Goal: Task Accomplishment & Management: Use online tool/utility

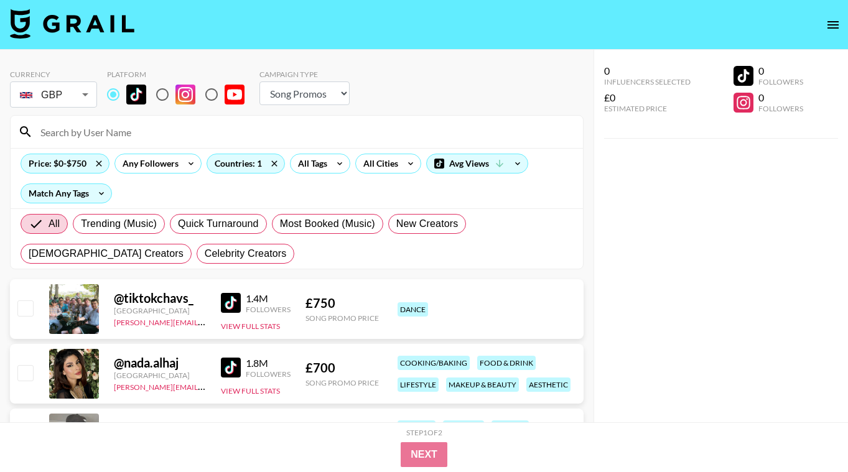
select select "Song"
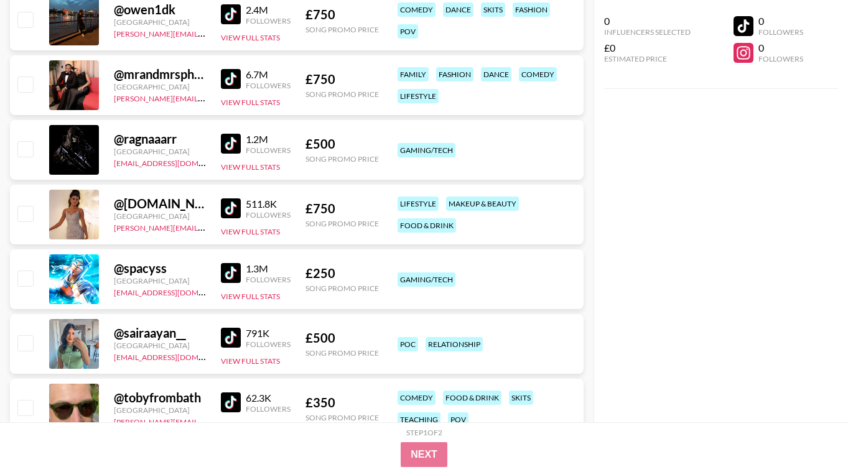
click at [679, 242] on div "0 Influencers Selected £0 Estimated Price 0 Followers 0 Followers" at bounding box center [721, 211] width 255 height 423
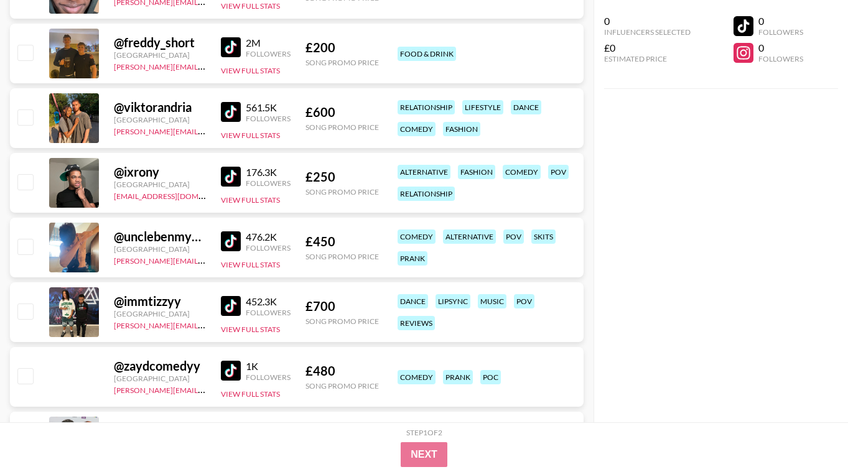
scroll to position [2017, 0]
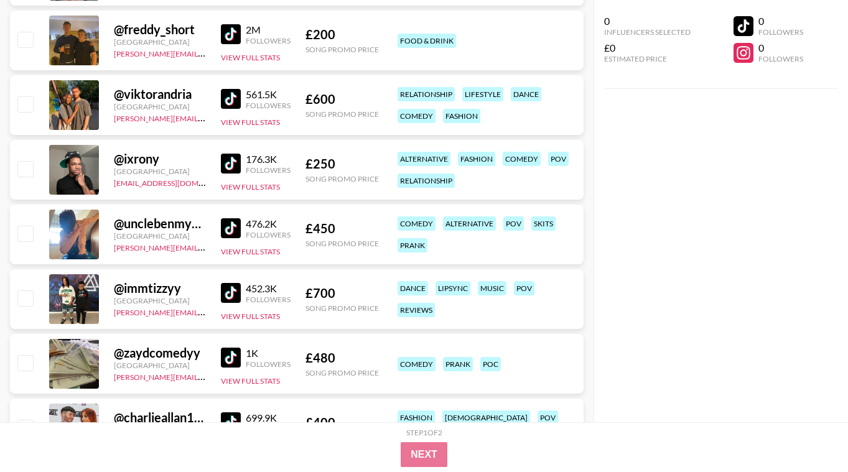
click at [226, 95] on img at bounding box center [231, 99] width 20 height 20
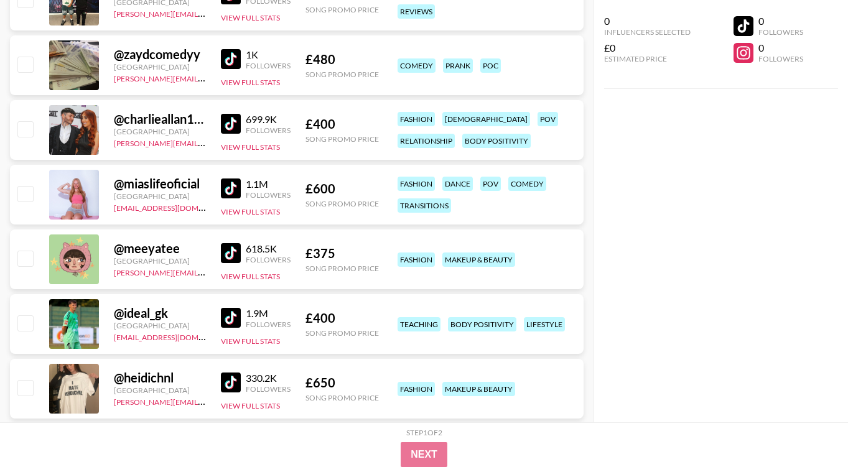
scroll to position [2340, 0]
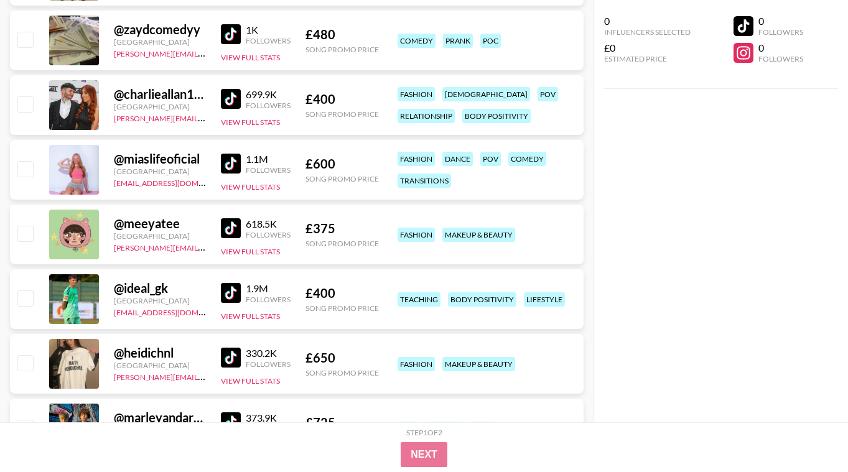
click at [236, 164] on img at bounding box center [231, 164] width 20 height 20
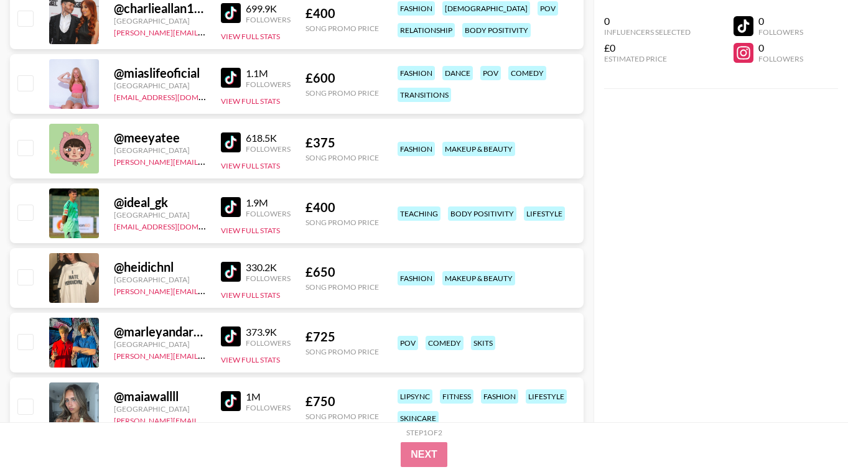
scroll to position [2440, 0]
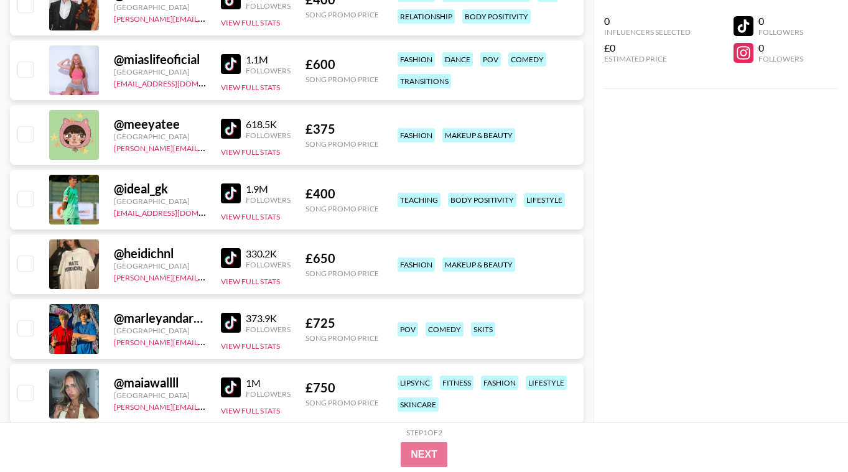
click at [233, 260] on img at bounding box center [231, 258] width 20 height 20
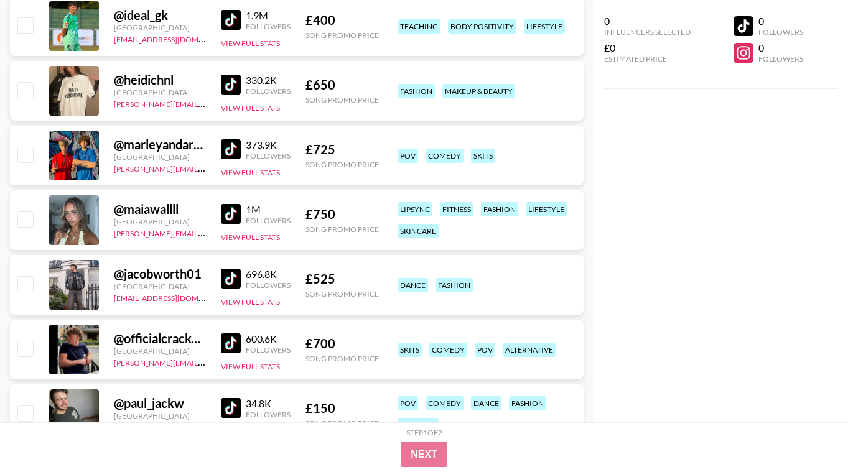
scroll to position [2614, 0]
click at [230, 209] on img at bounding box center [231, 214] width 20 height 20
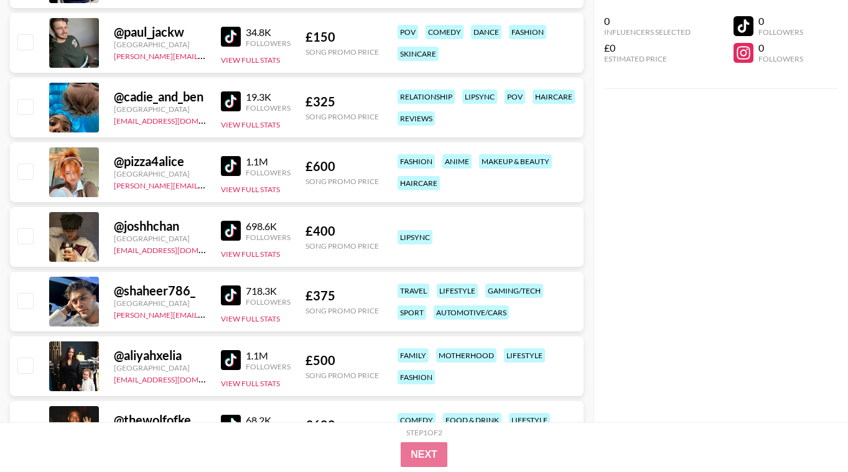
scroll to position [2988, 0]
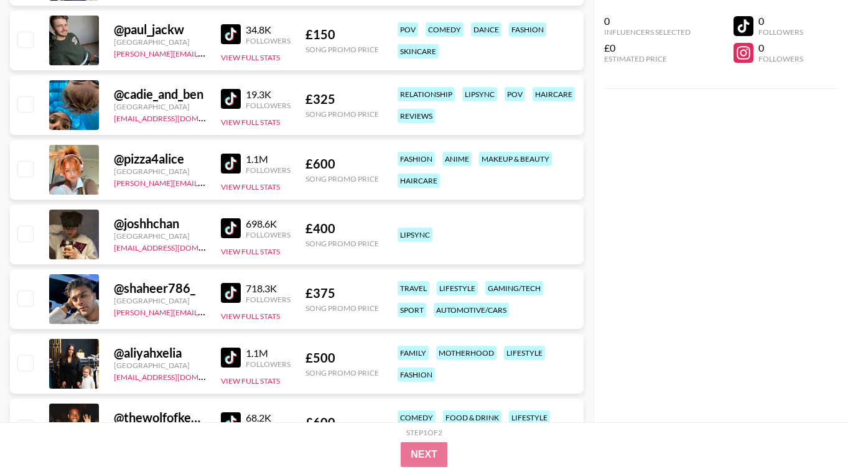
click at [230, 169] on img at bounding box center [231, 164] width 20 height 20
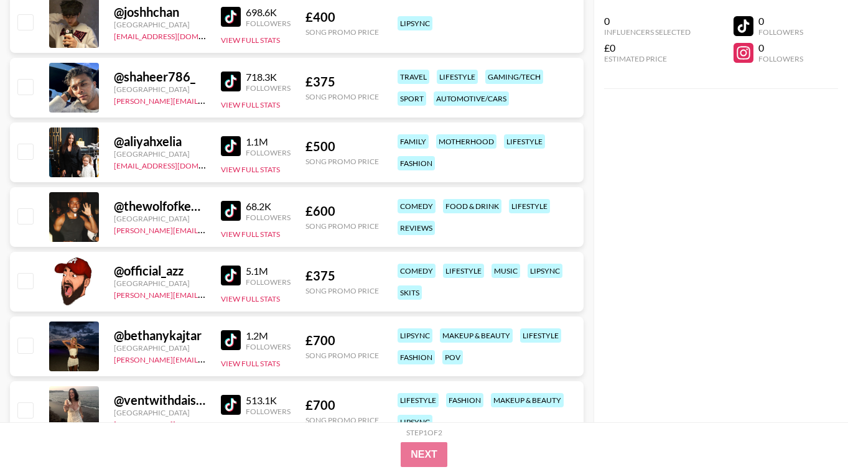
scroll to position [3212, 0]
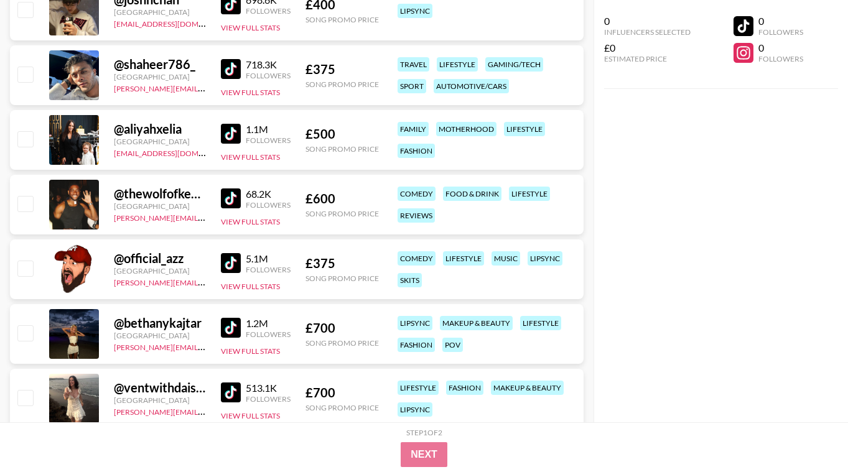
click at [228, 138] on img at bounding box center [231, 134] width 20 height 20
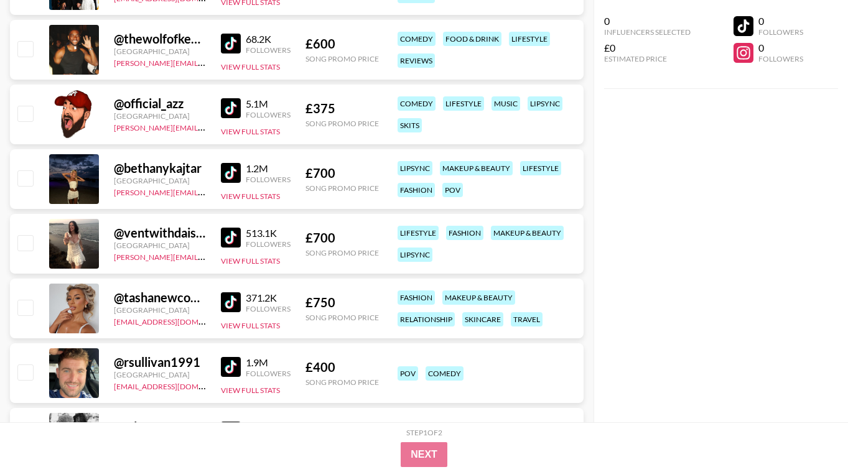
scroll to position [3386, 0]
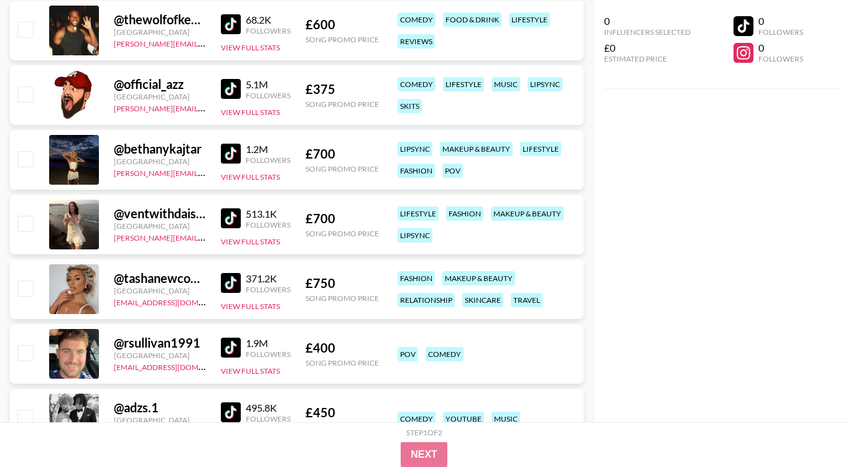
click at [231, 216] on img at bounding box center [231, 219] width 20 height 20
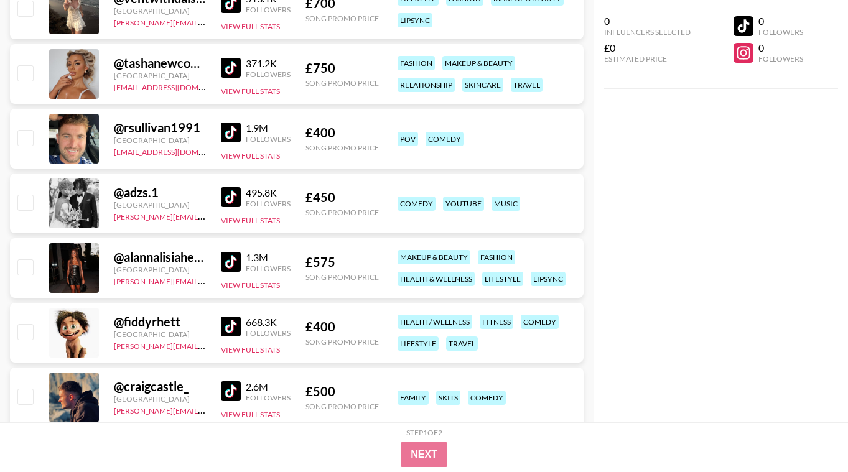
scroll to position [3610, 0]
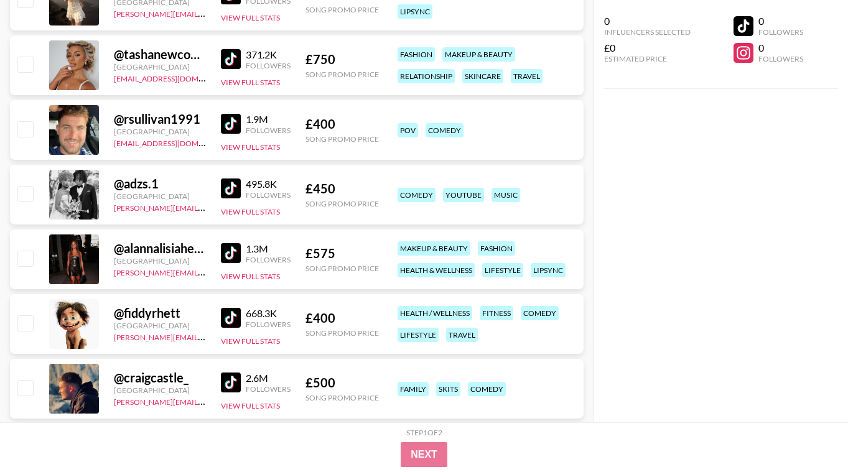
click at [237, 250] on img at bounding box center [231, 253] width 20 height 20
click at [27, 257] on input "checkbox" at bounding box center [24, 258] width 15 height 15
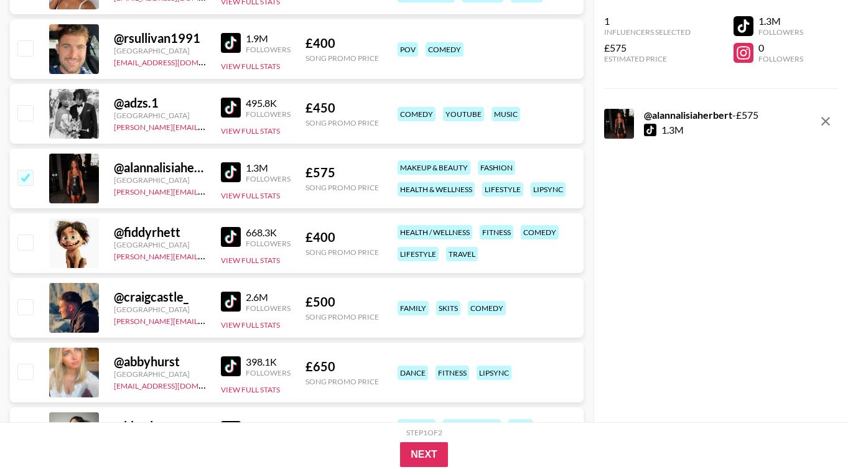
scroll to position [3710, 0]
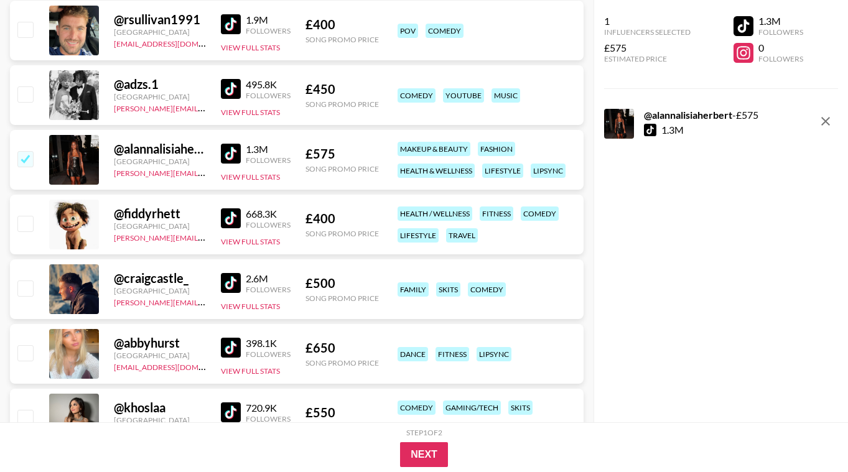
click at [24, 164] on input "checkbox" at bounding box center [24, 158] width 15 height 15
checkbox input "false"
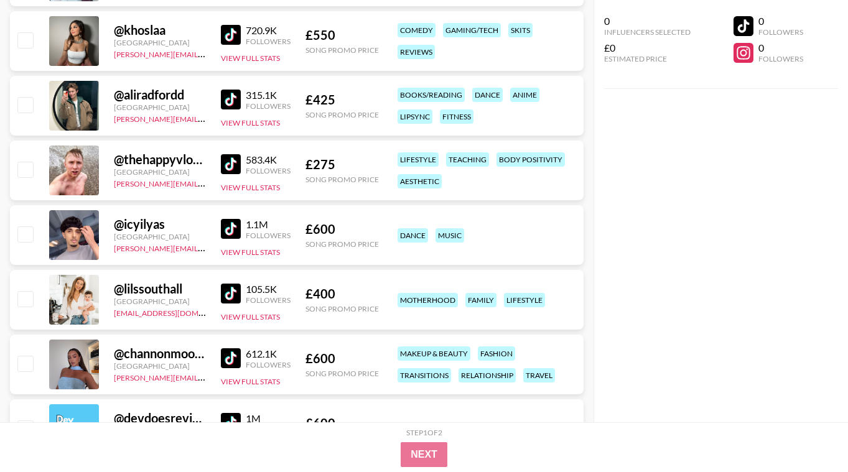
scroll to position [4083, 0]
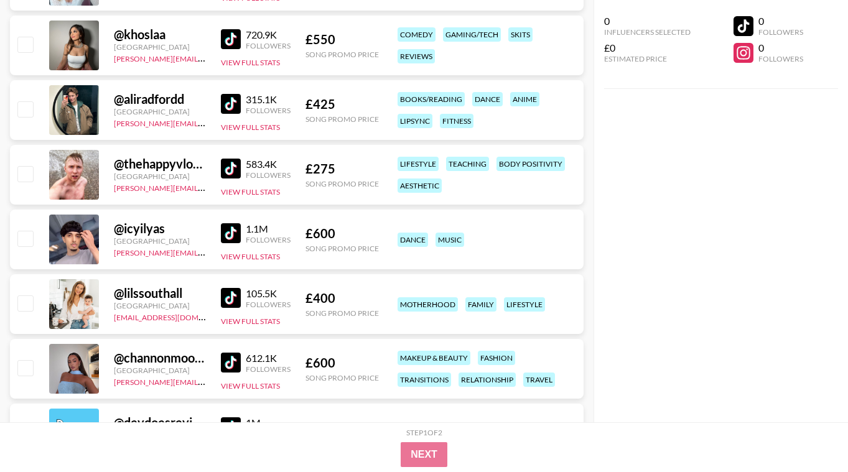
click at [228, 298] on img at bounding box center [231, 298] width 20 height 20
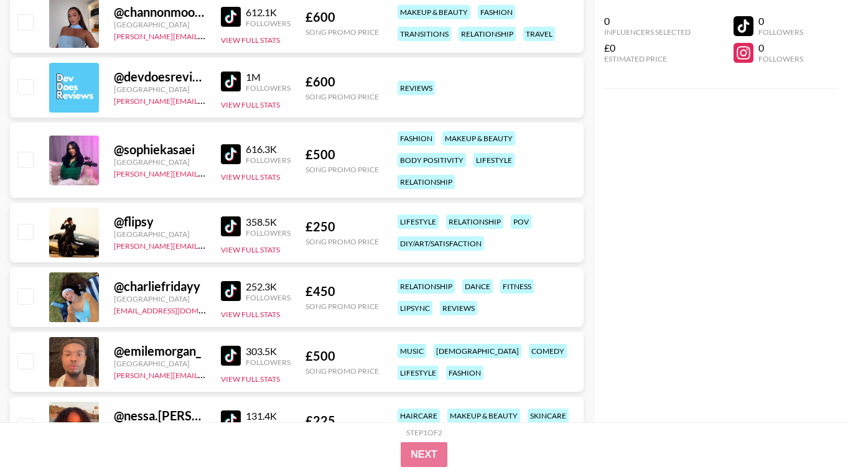
scroll to position [4432, 0]
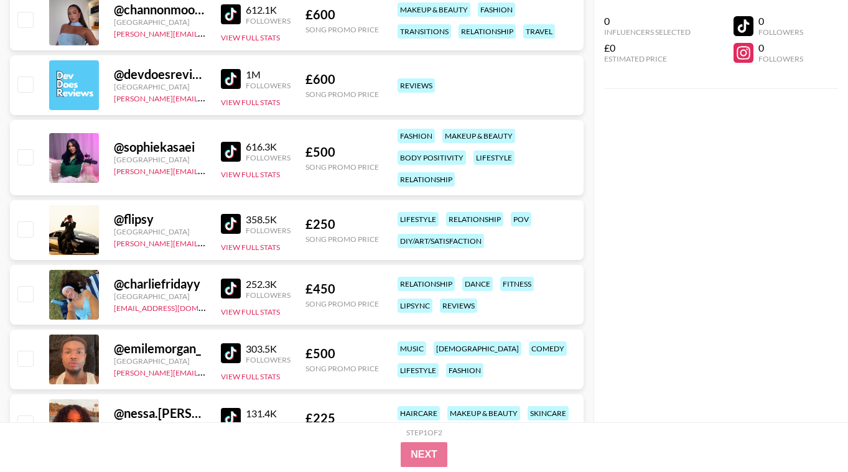
click at [239, 283] on img at bounding box center [231, 289] width 20 height 20
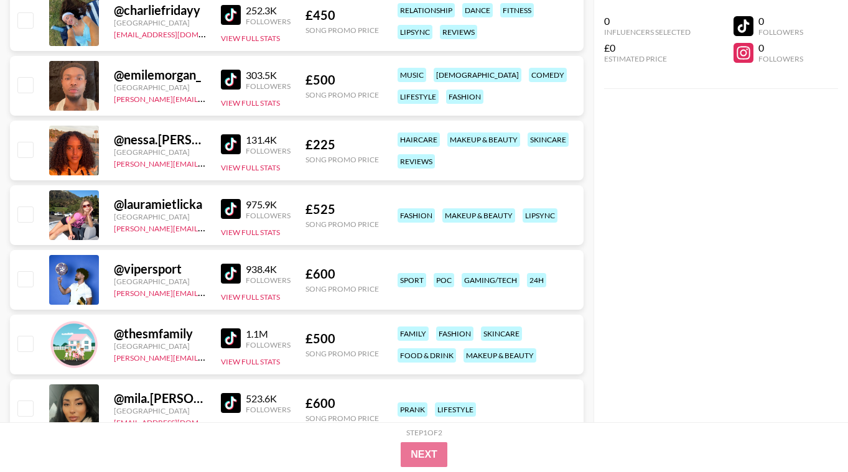
scroll to position [4730, 0]
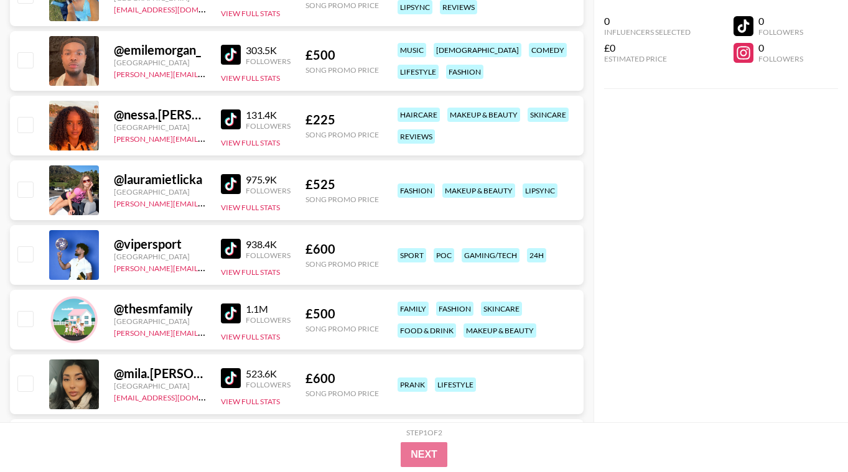
click at [237, 183] on img at bounding box center [231, 184] width 20 height 20
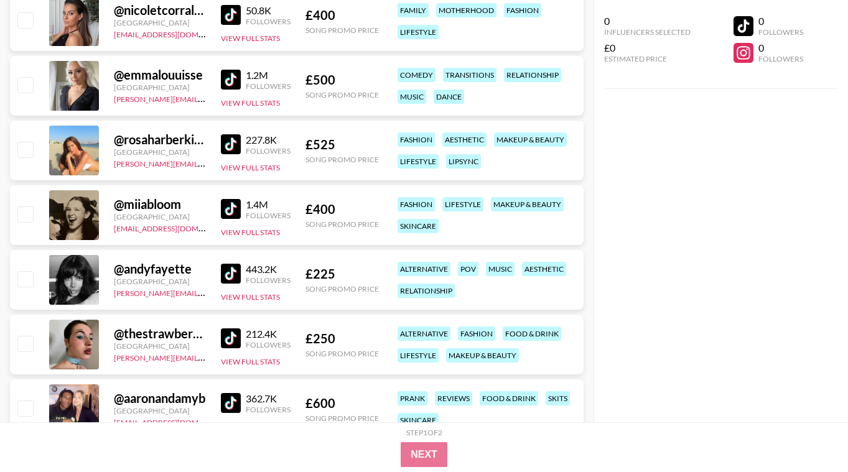
scroll to position [6946, 0]
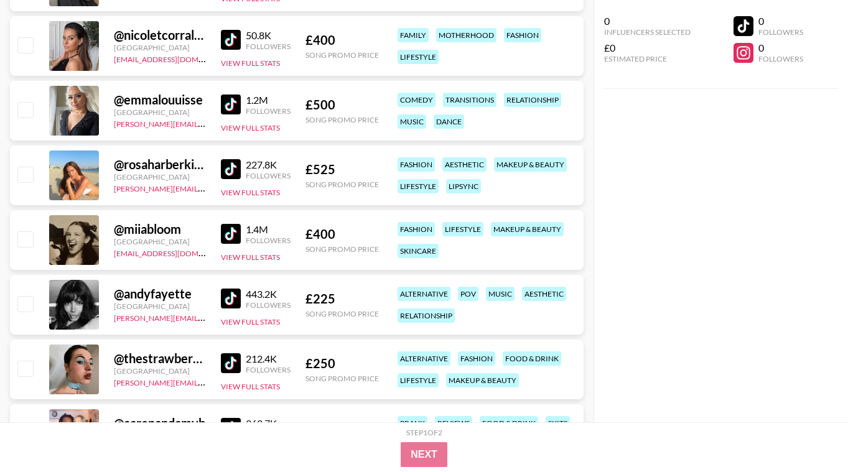
click at [237, 105] on img at bounding box center [231, 105] width 20 height 20
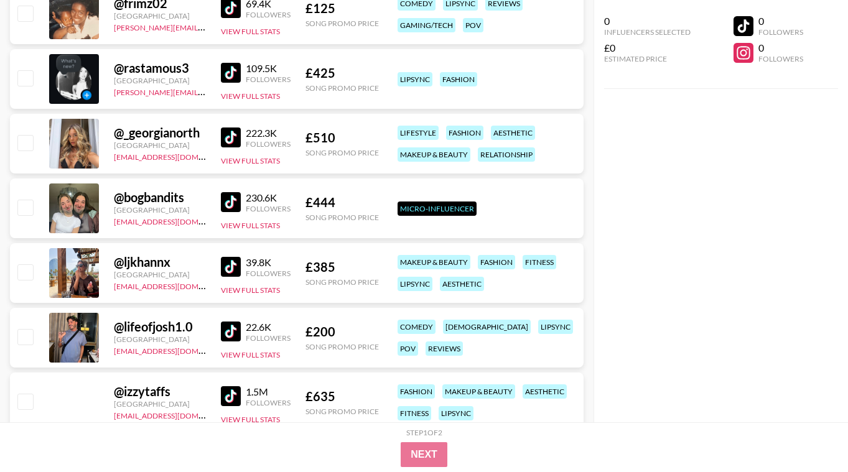
scroll to position [8166, 0]
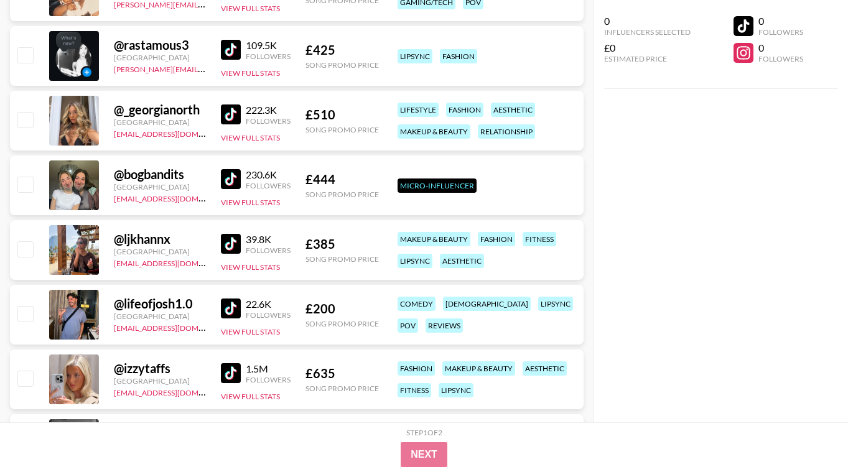
click at [235, 108] on img at bounding box center [231, 115] width 20 height 20
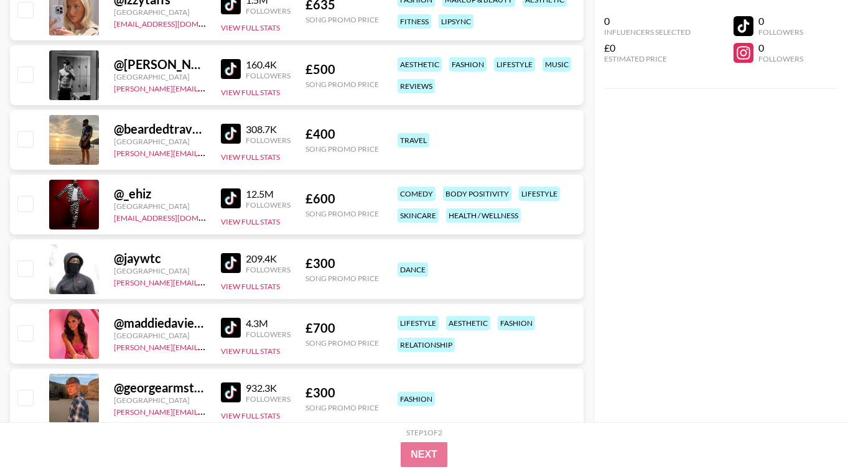
scroll to position [8540, 0]
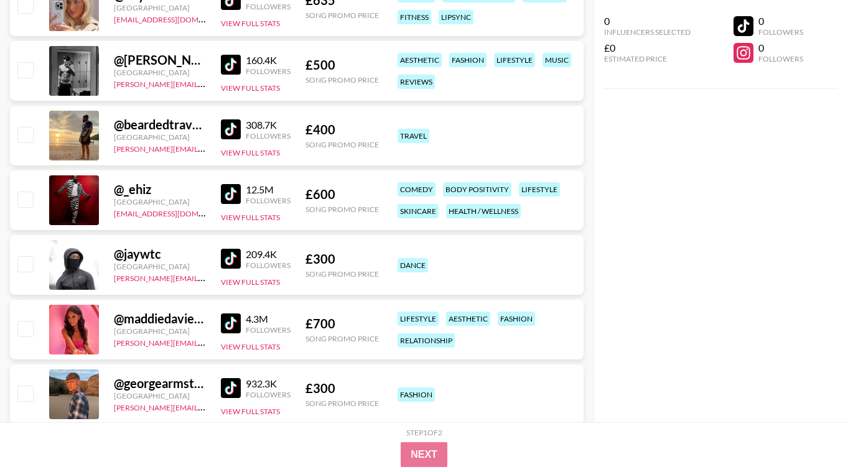
click at [230, 197] on img at bounding box center [231, 194] width 20 height 20
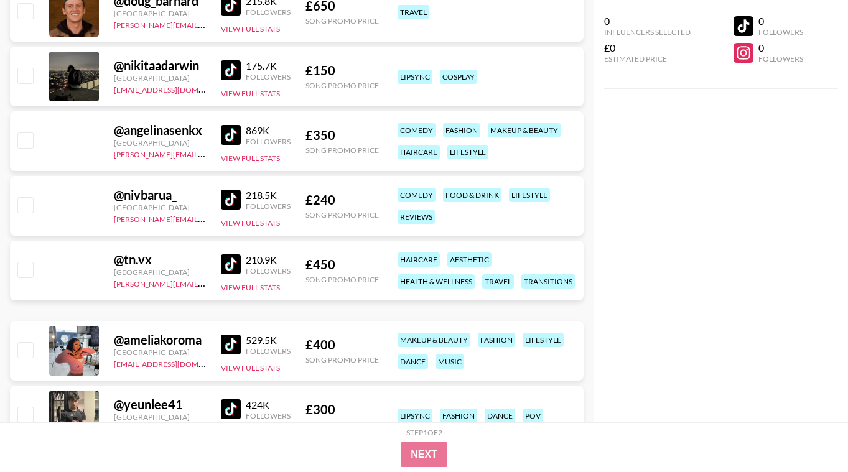
scroll to position [10282, 0]
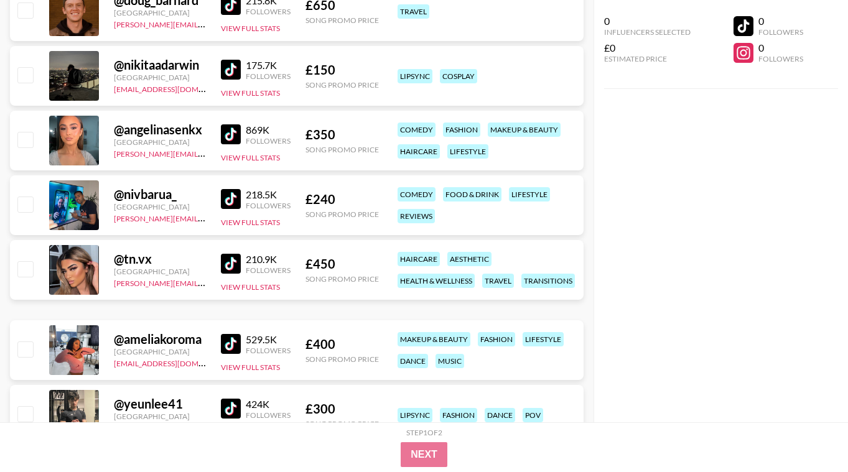
click at [232, 132] on img at bounding box center [231, 134] width 20 height 20
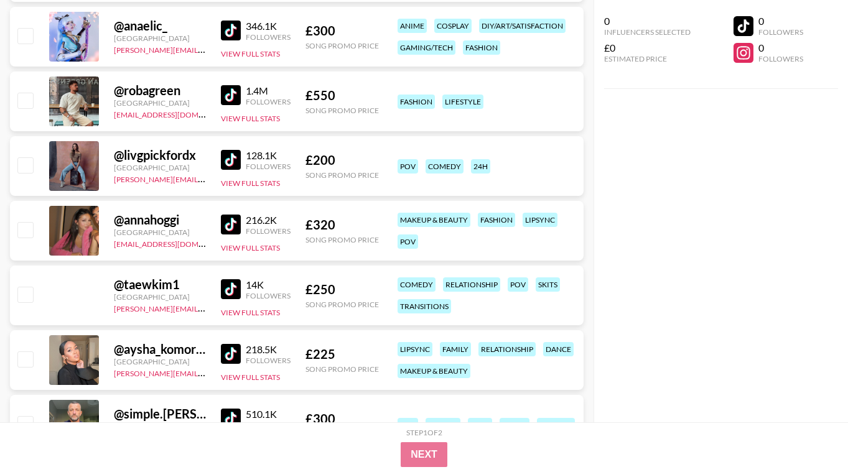
scroll to position [11702, 0]
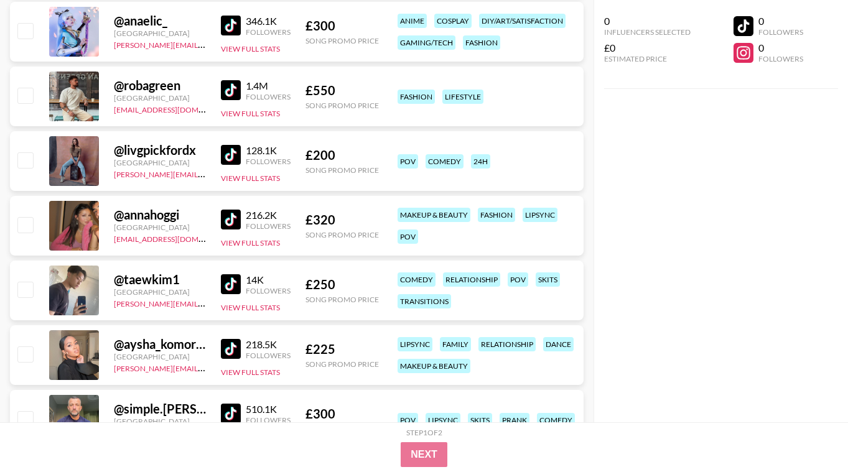
click at [233, 217] on img at bounding box center [231, 220] width 20 height 20
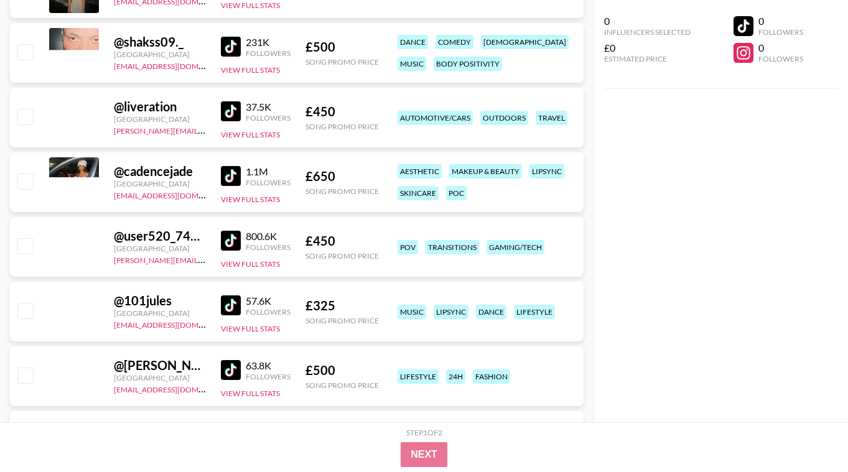
scroll to position [13170, 0]
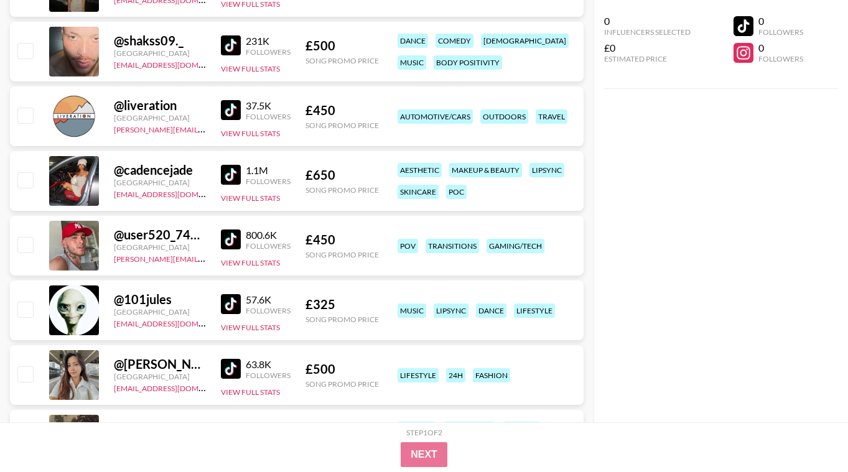
click at [231, 174] on img at bounding box center [231, 175] width 20 height 20
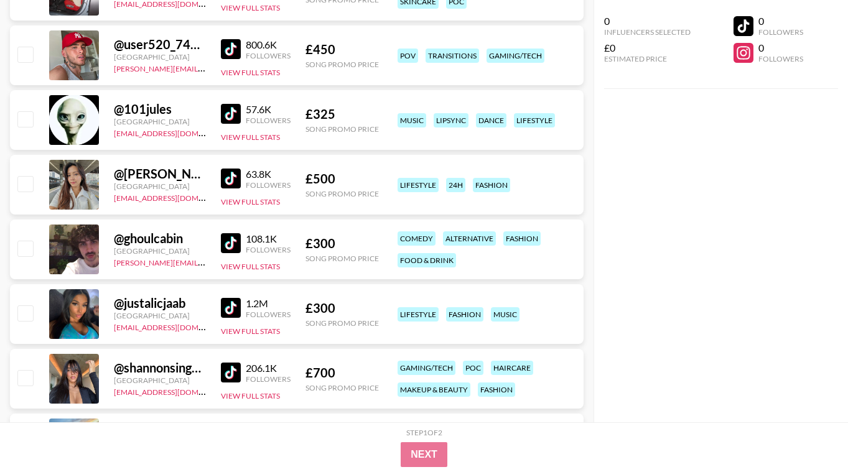
scroll to position [13370, 0]
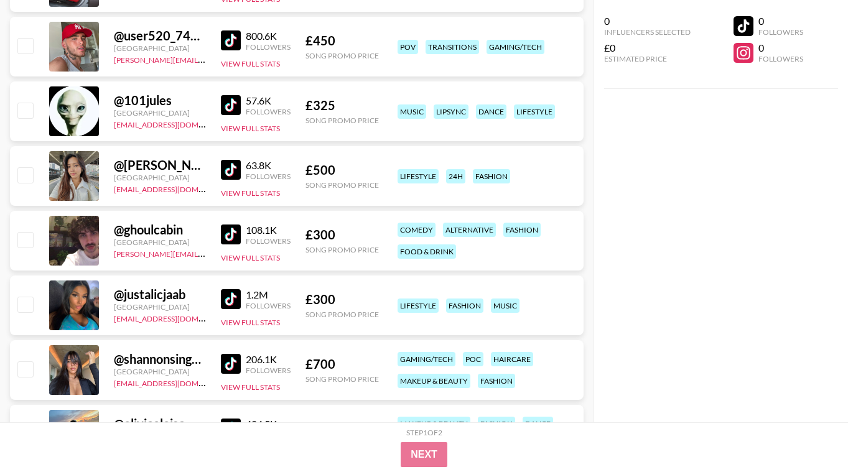
click at [237, 176] on img at bounding box center [231, 170] width 20 height 20
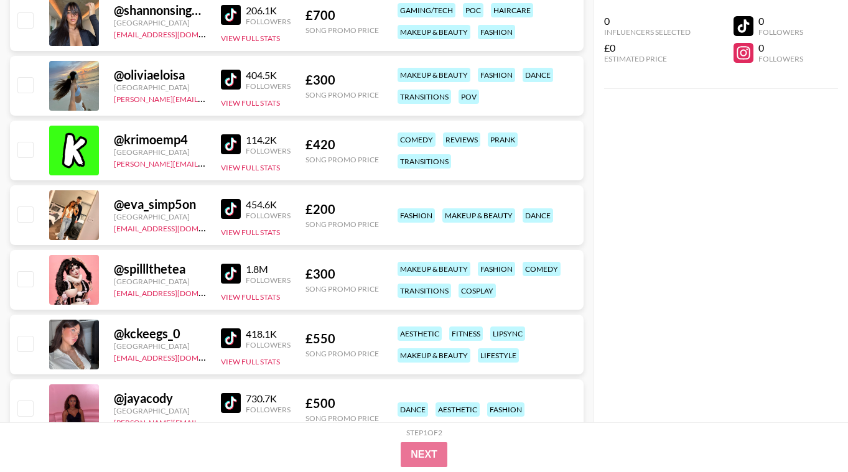
scroll to position [13718, 0]
click at [236, 82] on img at bounding box center [231, 80] width 20 height 20
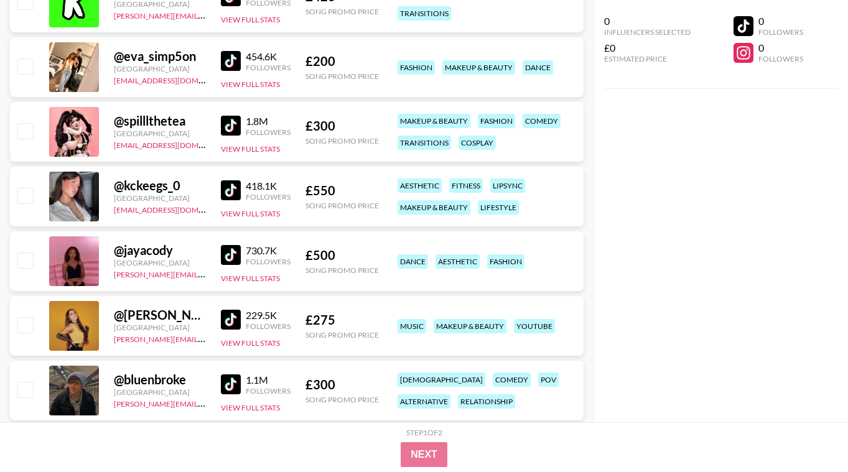
scroll to position [13868, 0]
click at [230, 195] on img at bounding box center [231, 190] width 20 height 20
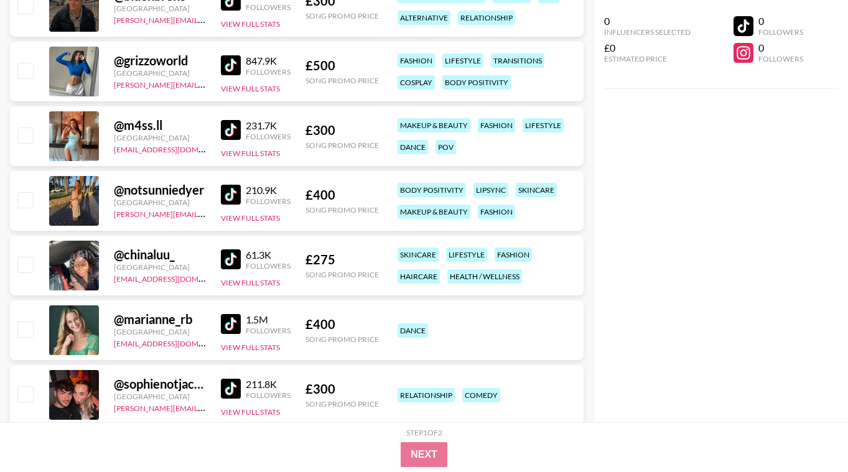
scroll to position [14266, 0]
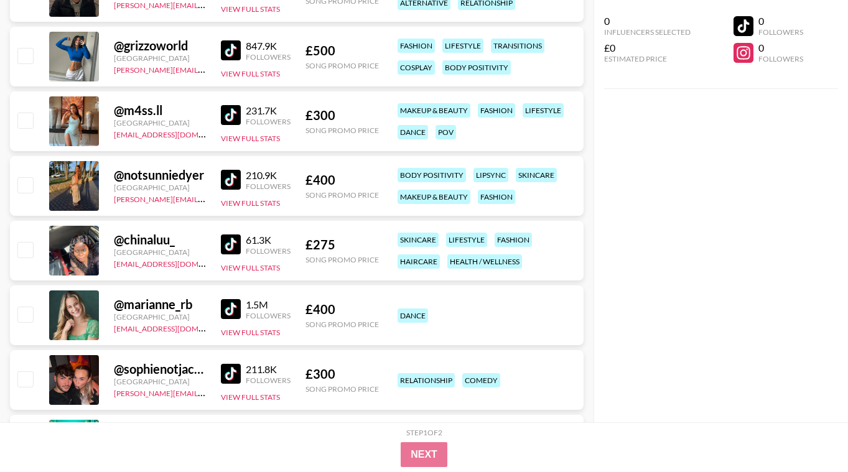
click at [233, 177] on img at bounding box center [231, 180] width 20 height 20
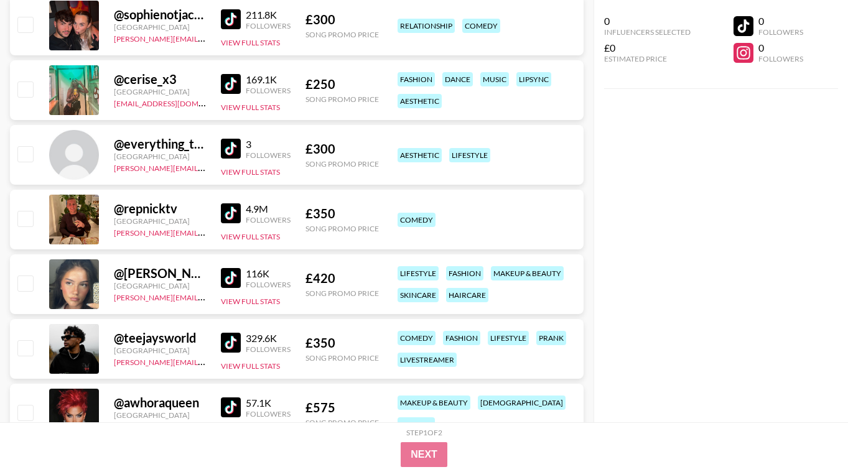
scroll to position [14664, 0]
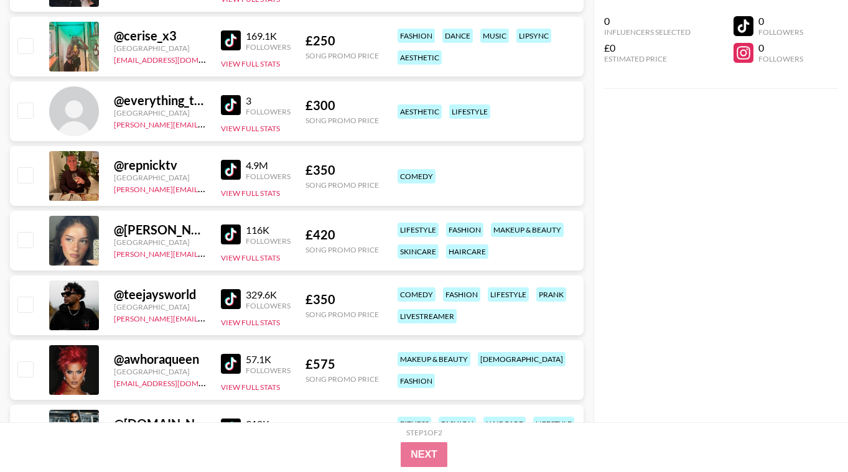
click at [230, 233] on img at bounding box center [231, 235] width 20 height 20
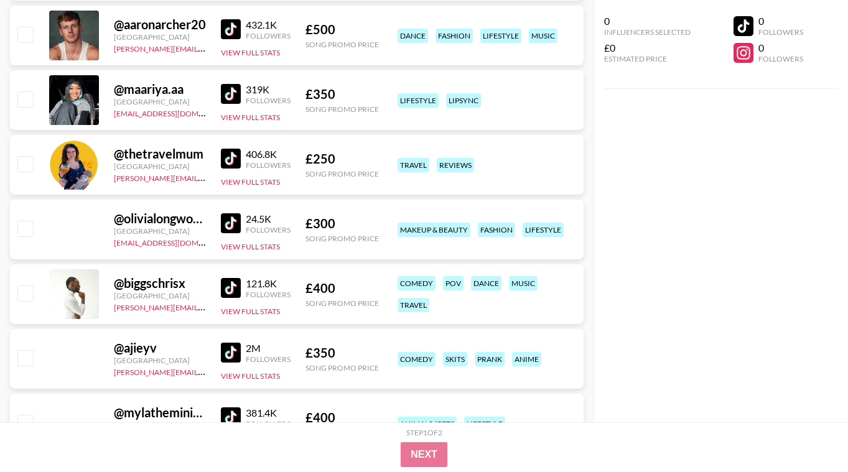
scroll to position [15984, 0]
